Goal: Task Accomplishment & Management: Use online tool/utility

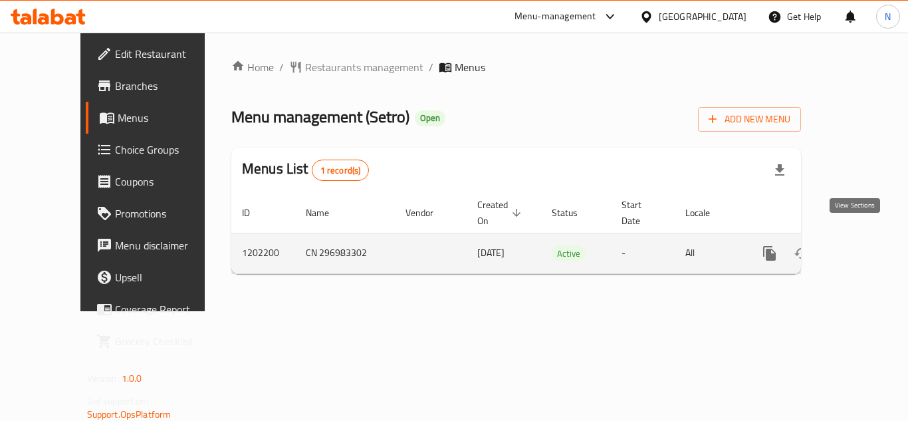
click at [857, 245] on icon "enhanced table" at bounding box center [865, 253] width 16 height 16
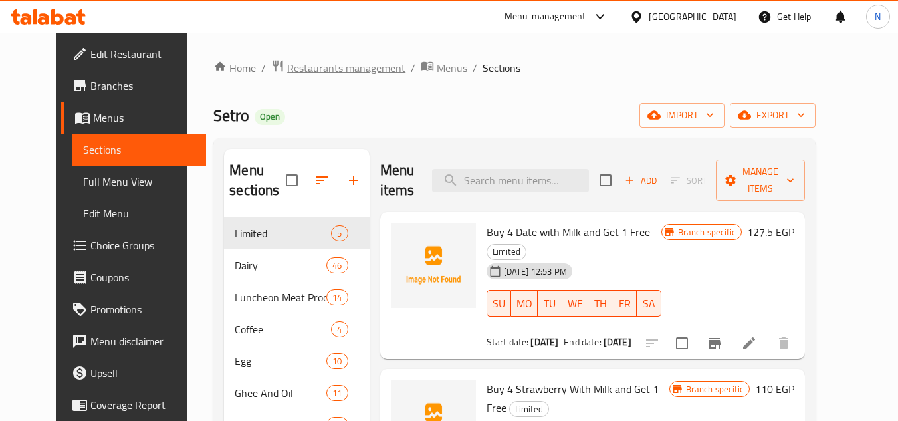
click at [287, 66] on span "Restaurants management" at bounding box center [346, 68] width 118 height 16
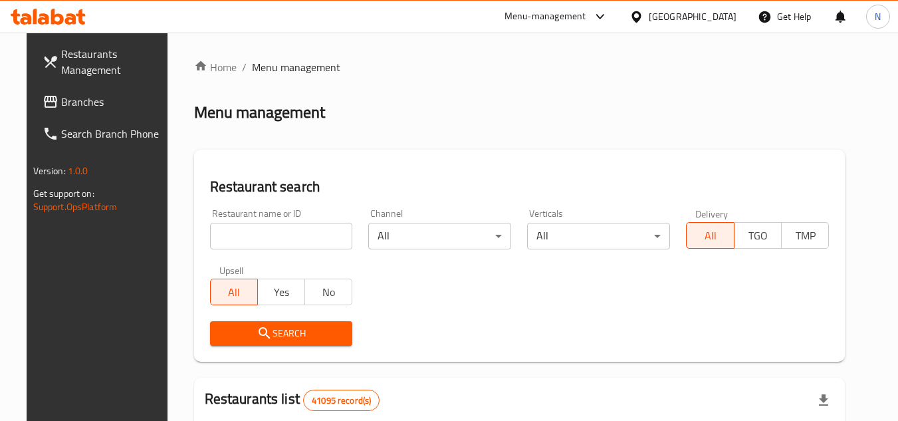
click at [86, 92] on link "Branches" at bounding box center [104, 102] width 145 height 32
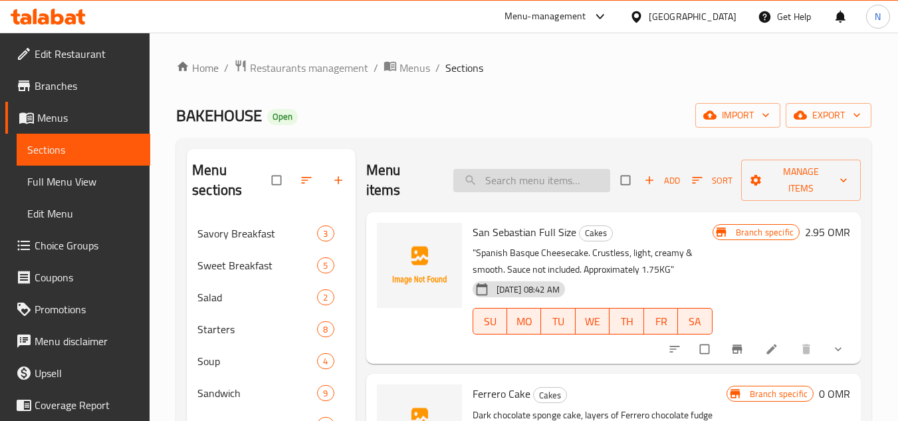
click at [518, 187] on input "search" at bounding box center [531, 180] width 157 height 23
paste input "Ferrero cake"
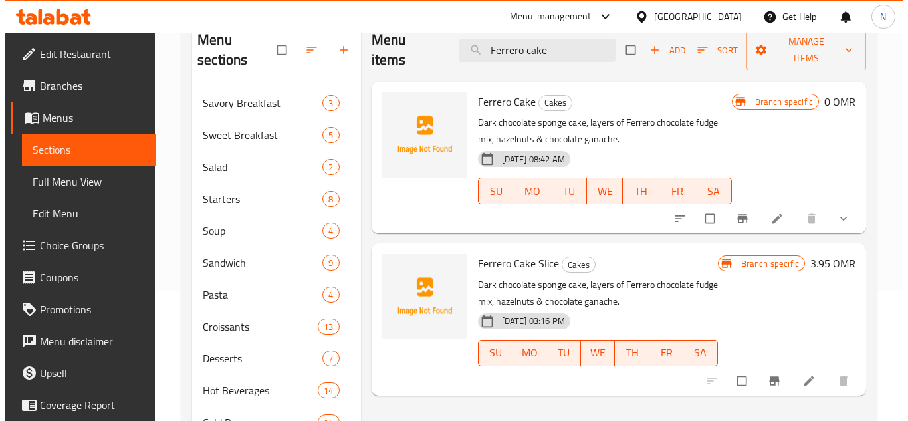
scroll to position [133, 0]
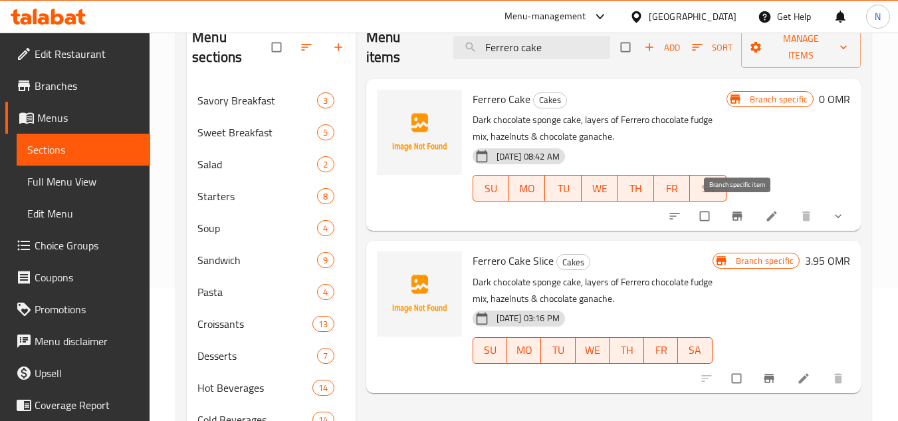
type input "Ferrero cake"
click at [745, 219] on span "Branch-specific-item" at bounding box center [739, 215] width 16 height 13
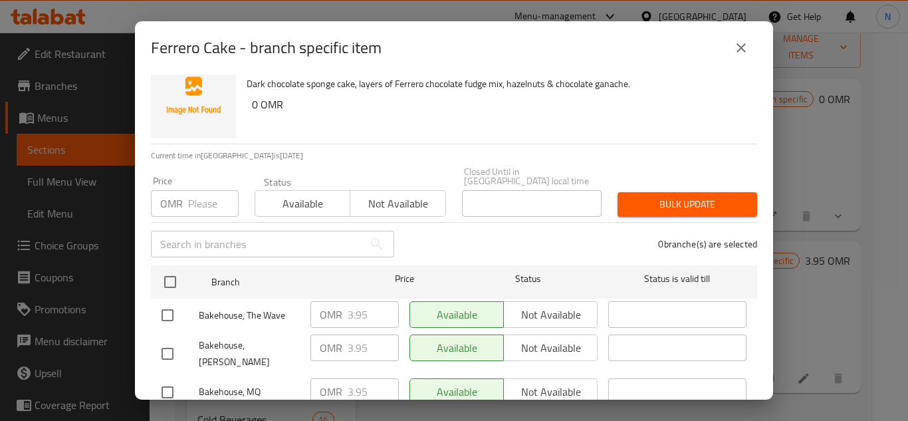
scroll to position [51, 0]
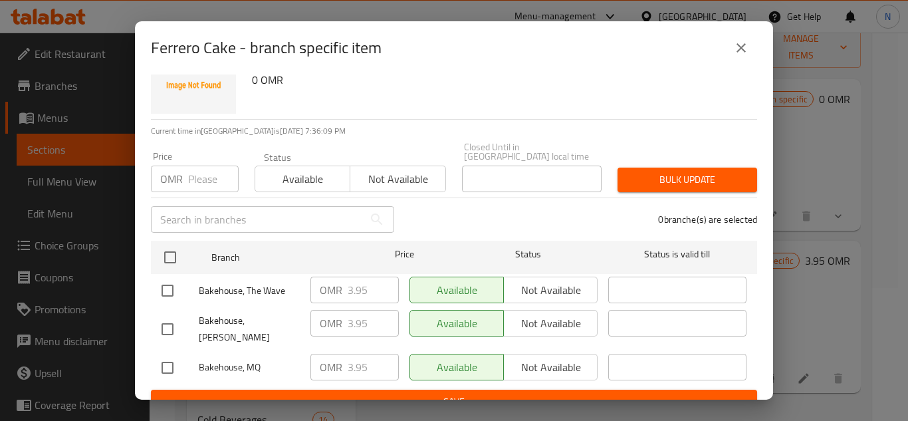
click at [741, 52] on icon "close" at bounding box center [741, 48] width 16 height 16
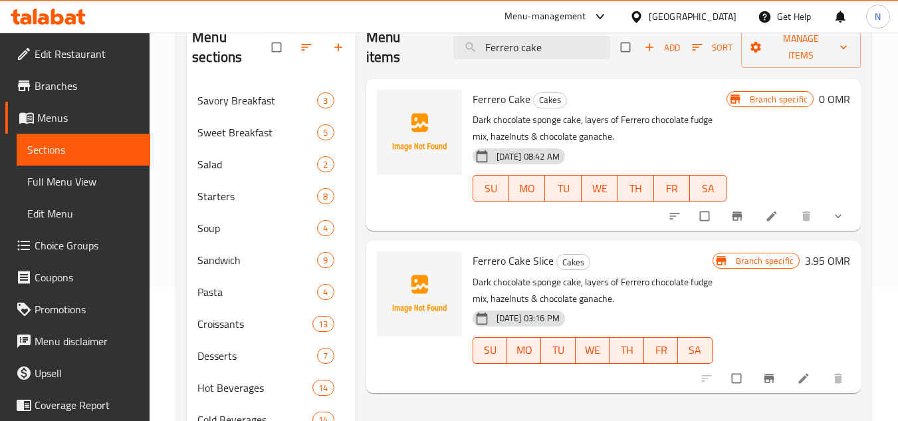
click at [854, 217] on button "show more" at bounding box center [840, 215] width 32 height 29
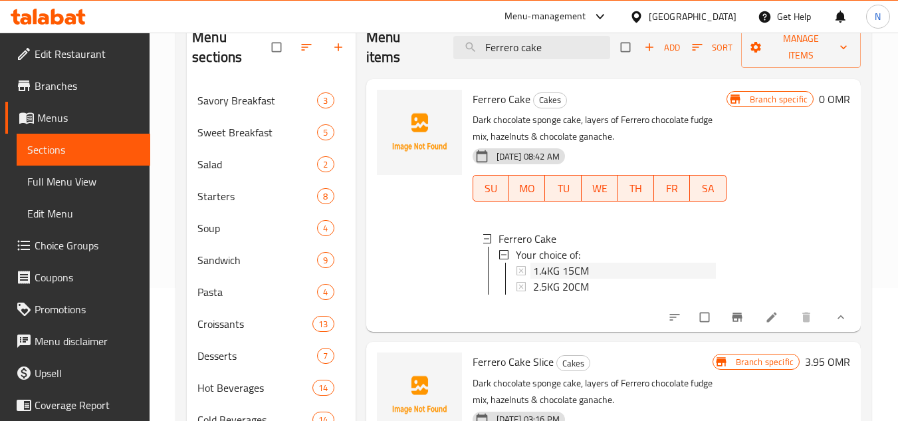
click at [600, 269] on div "1.4KG 15CM" at bounding box center [624, 271] width 183 height 16
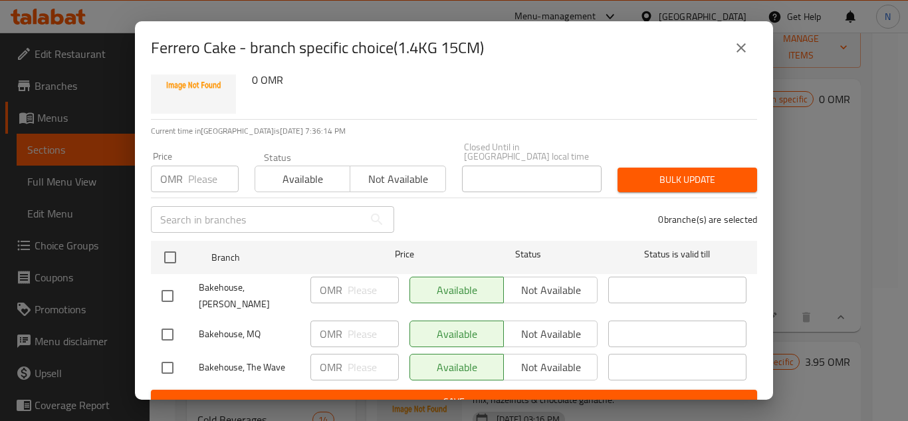
click at [747, 47] on icon "close" at bounding box center [741, 48] width 16 height 16
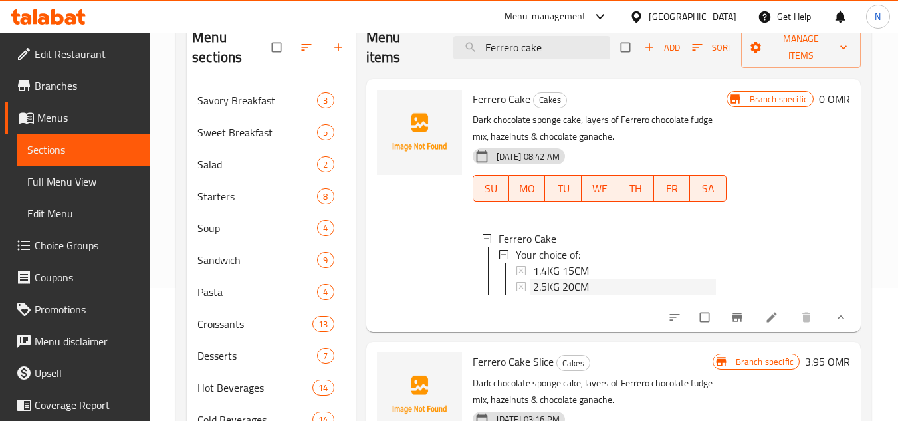
click at [571, 285] on span "2.5KG 20CM" at bounding box center [561, 287] width 56 height 16
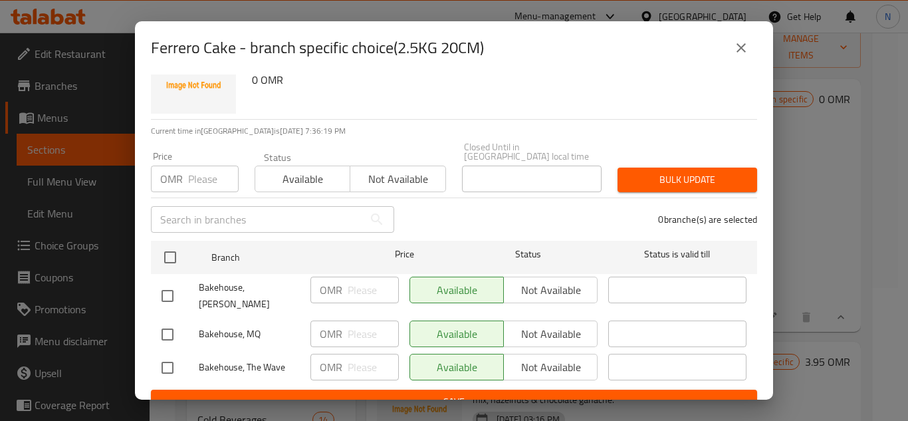
click at [737, 50] on icon "close" at bounding box center [741, 48] width 16 height 16
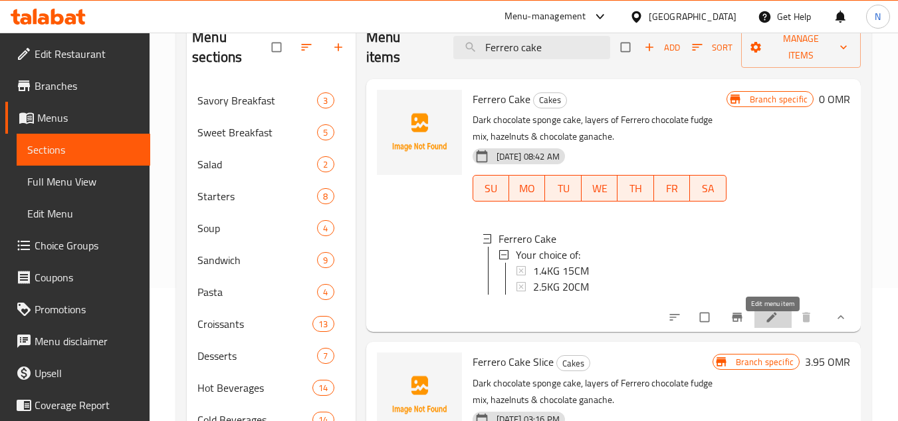
click at [770, 322] on icon at bounding box center [771, 317] width 10 height 10
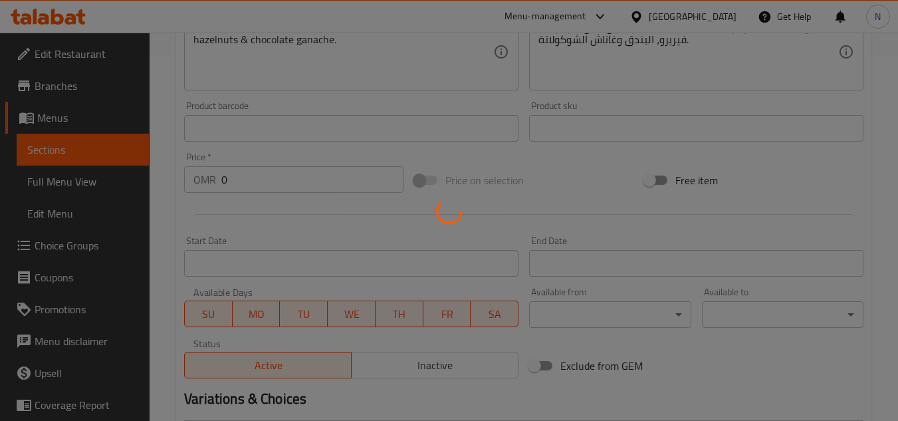
scroll to position [548, 0]
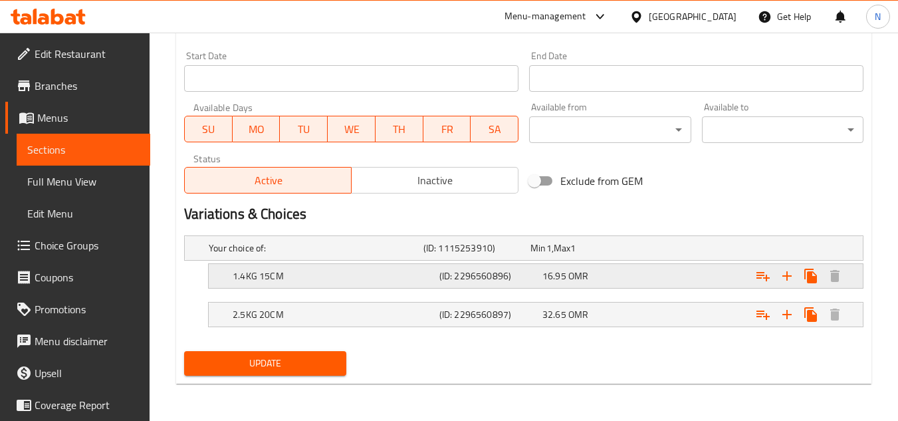
click at [556, 283] on span "16.95" at bounding box center [554, 275] width 24 height 17
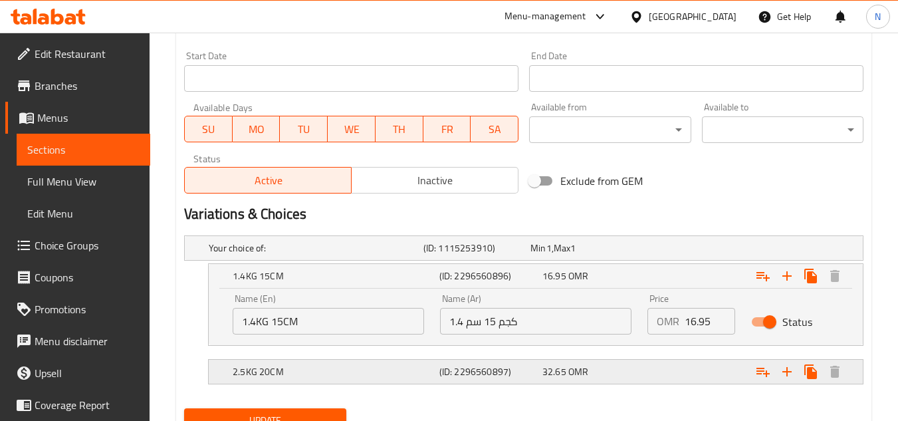
click at [596, 366] on div "32.65 OMR" at bounding box center [591, 371] width 98 height 13
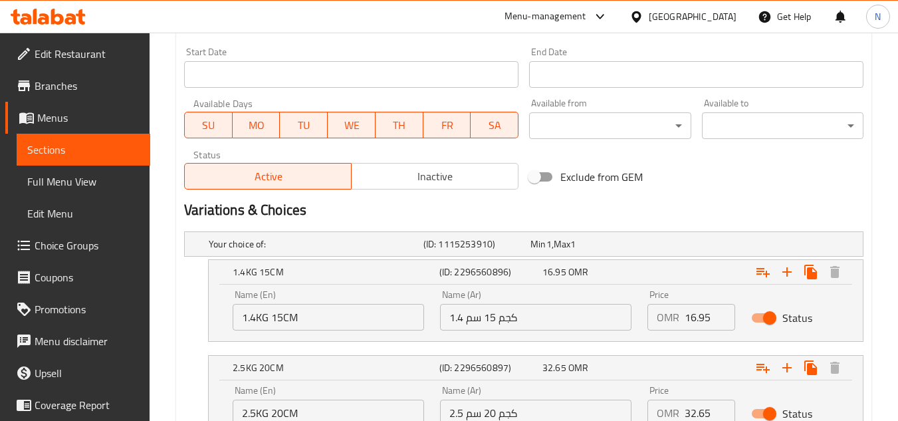
scroll to position [663, 0]
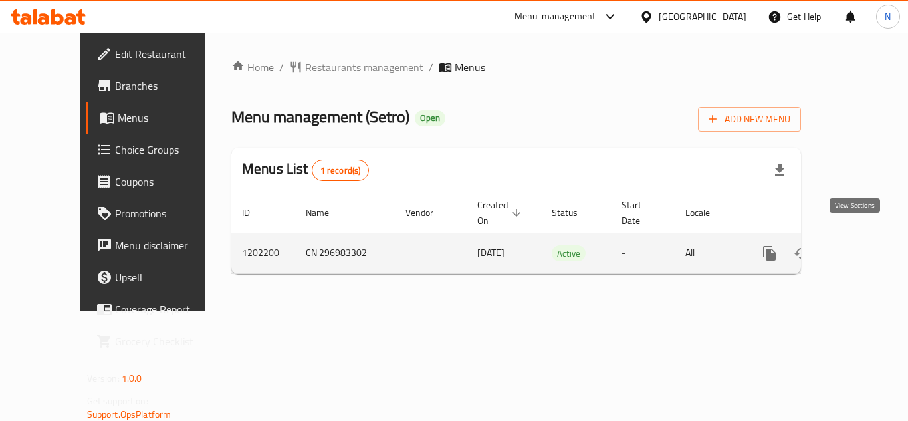
click at [860, 245] on icon "enhanced table" at bounding box center [865, 253] width 16 height 16
